Goal: Task Accomplishment & Management: Manage account settings

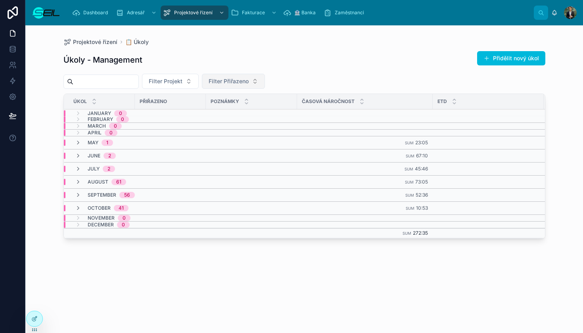
click at [249, 81] on span "Filter Přiřazeno" at bounding box center [229, 81] width 40 height 8
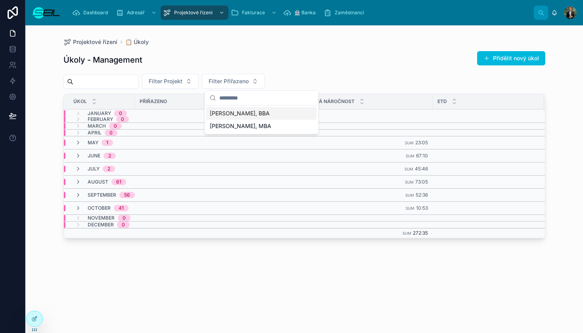
click at [254, 112] on span "[PERSON_NAME], BBA" at bounding box center [240, 114] width 60 height 8
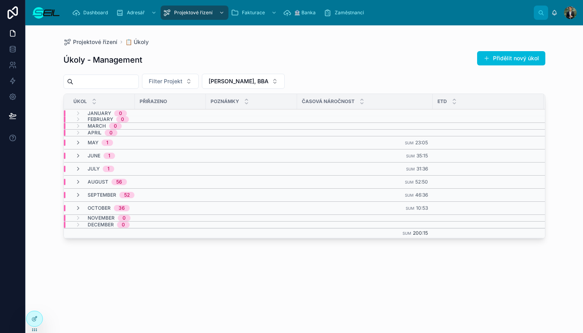
click at [110, 204] on td "October 36" at bounding box center [180, 208] width 233 height 13
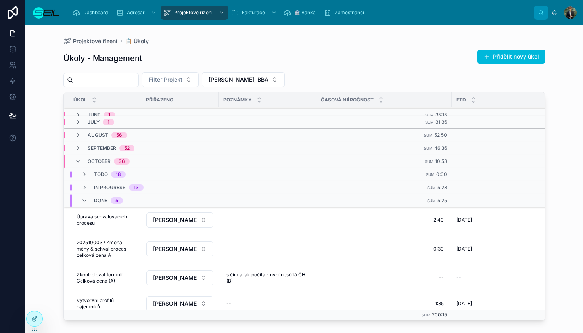
scroll to position [45, 0]
click at [269, 81] on span "[PERSON_NAME], BBA" at bounding box center [239, 80] width 60 height 8
click at [261, 125] on div "[PERSON_NAME], BBA" at bounding box center [265, 124] width 110 height 13
click at [342, 59] on div "Úkoly - Management Přidělit nový úkol" at bounding box center [304, 58] width 482 height 18
click at [50, 20] on div at bounding box center [46, 12] width 29 height 25
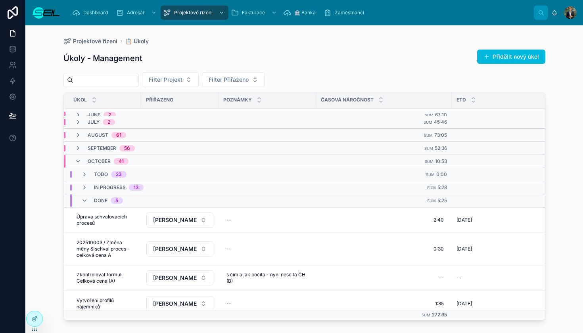
click at [52, 10] on img at bounding box center [46, 12] width 29 height 13
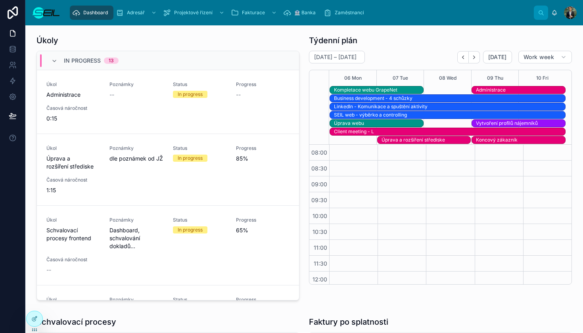
scroll to position [179, 0]
